Goal: Find specific page/section: Find specific page/section

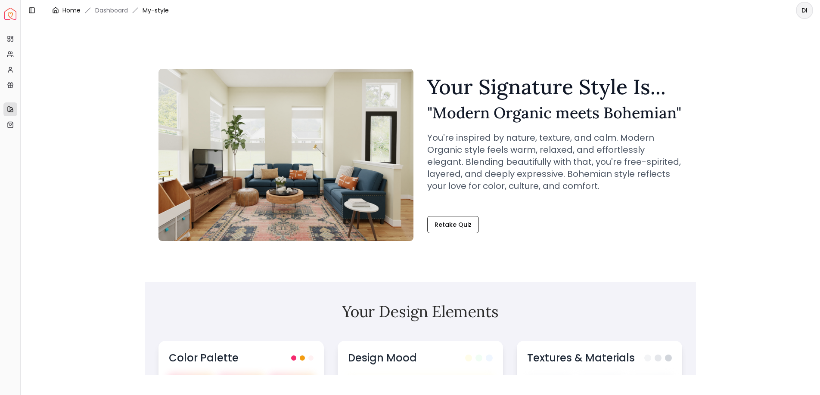
click at [62, 9] on link "Home" at bounding box center [71, 10] width 18 height 9
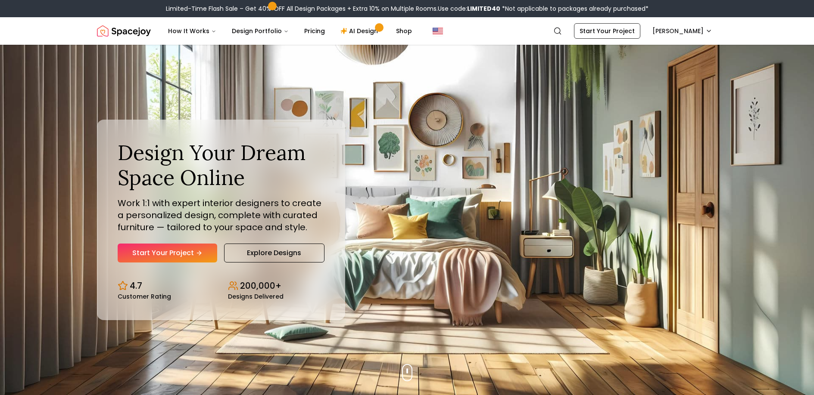
click at [688, 17] on nav "Spacejoy Search DI How It Works Design Portfolio Pricing AI Design Shop Search …" at bounding box center [407, 31] width 620 height 28
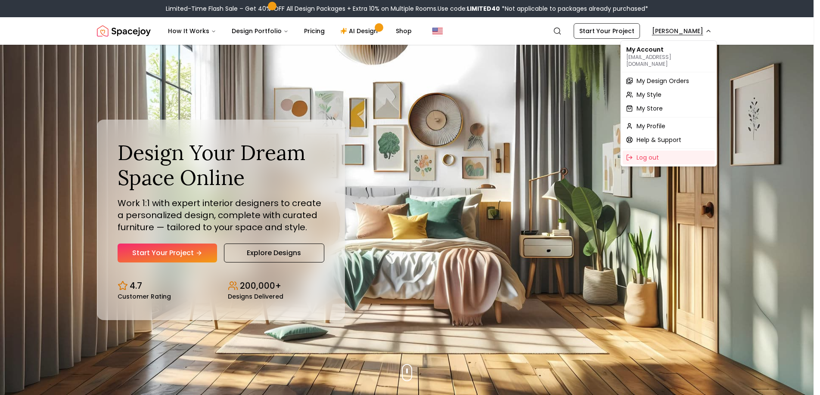
click at [674, 77] on span "My Design Orders" at bounding box center [663, 81] width 53 height 9
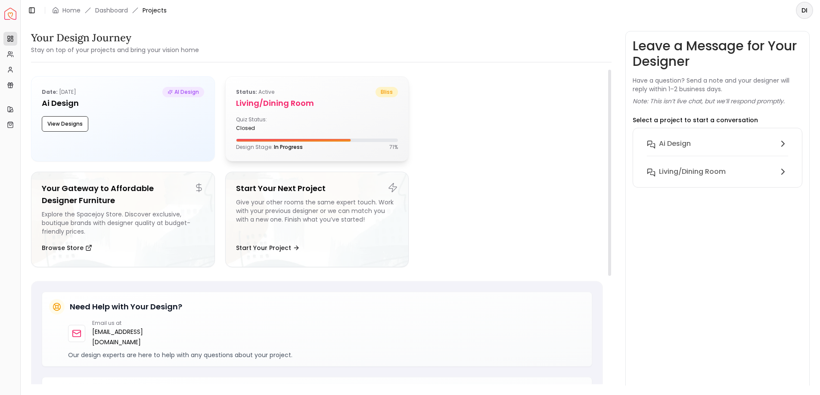
click at [360, 122] on div "Quiz Status: closed" at bounding box center [317, 124] width 162 height 16
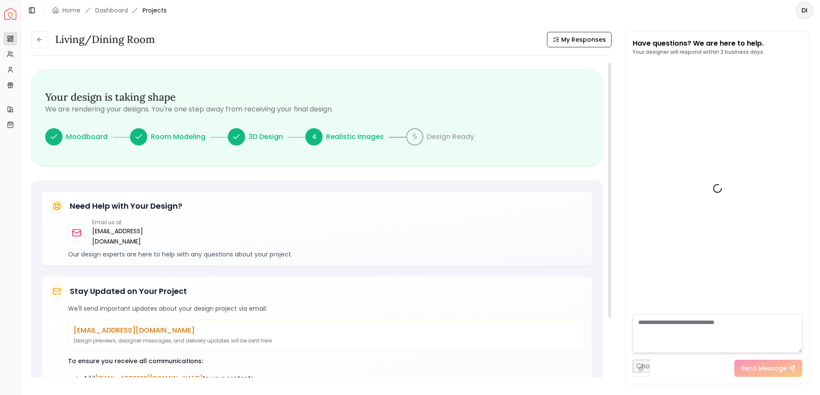
scroll to position [549, 0]
